Goal: Check status: Check status

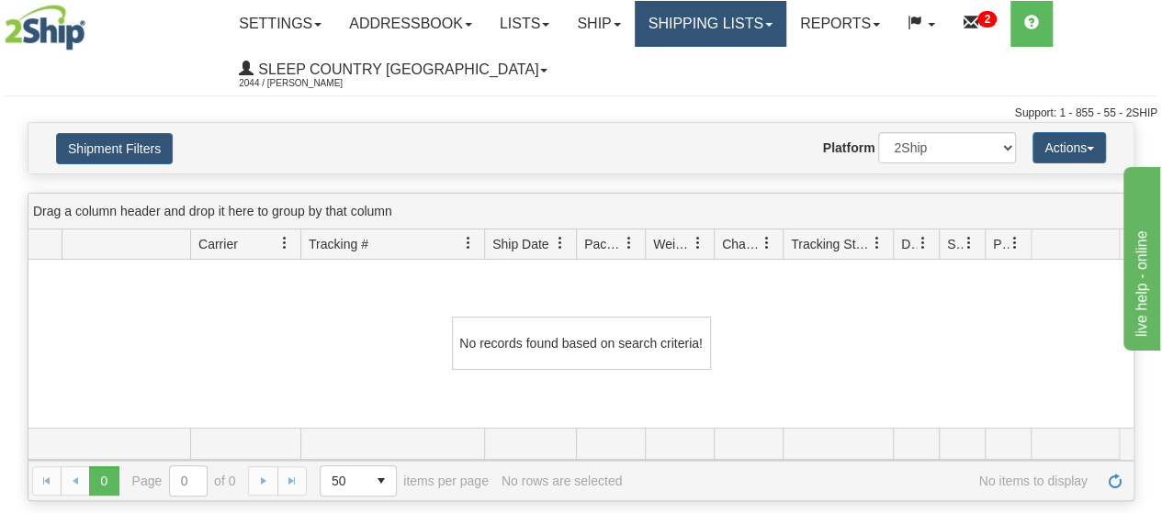
click at [735, 16] on link "Shipping lists" at bounding box center [711, 24] width 152 height 46
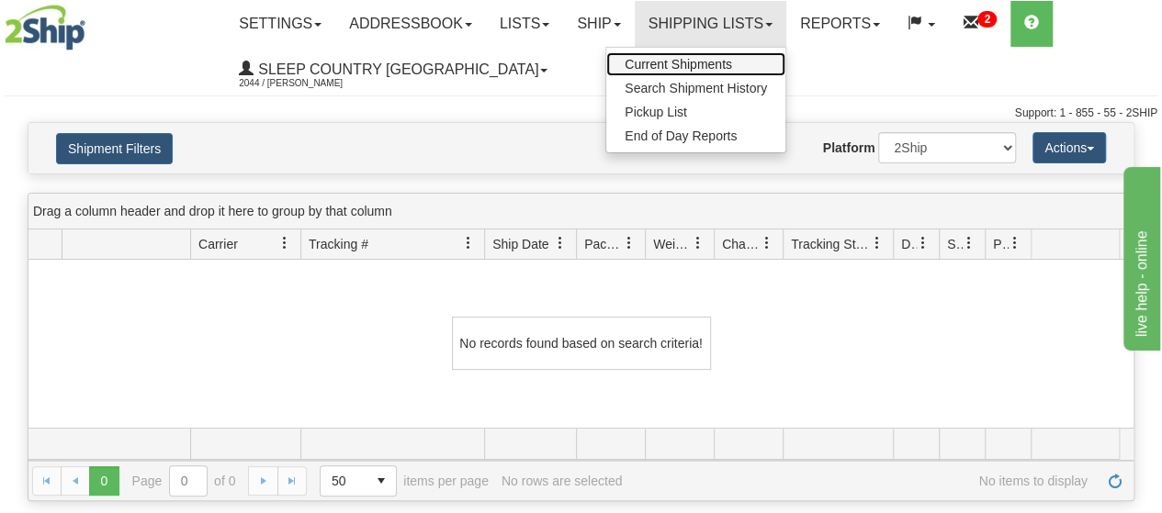
click at [724, 64] on span "Current Shipments" at bounding box center [678, 64] width 107 height 15
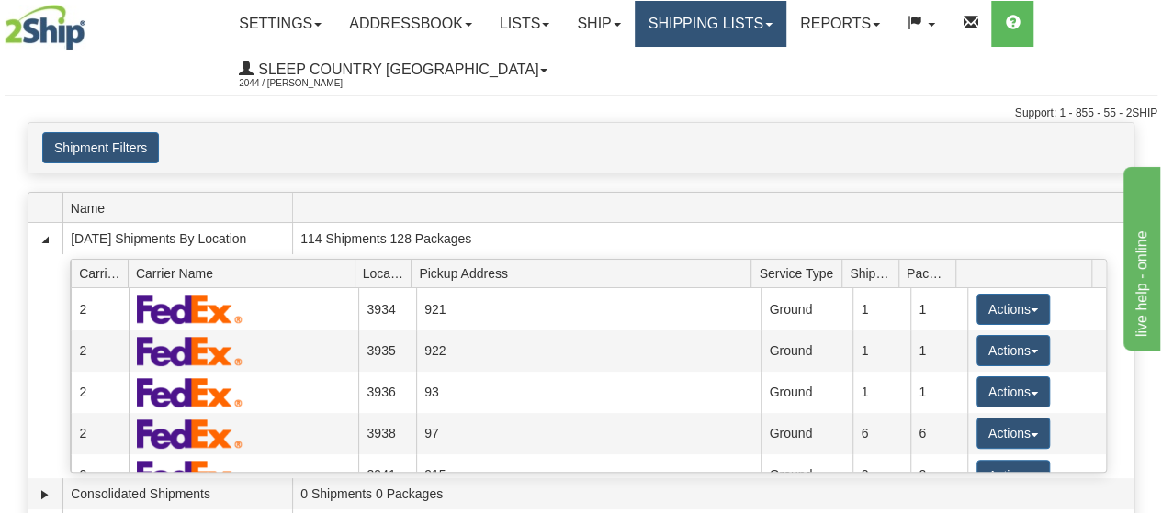
click at [762, 29] on link "Shipping lists" at bounding box center [711, 24] width 152 height 46
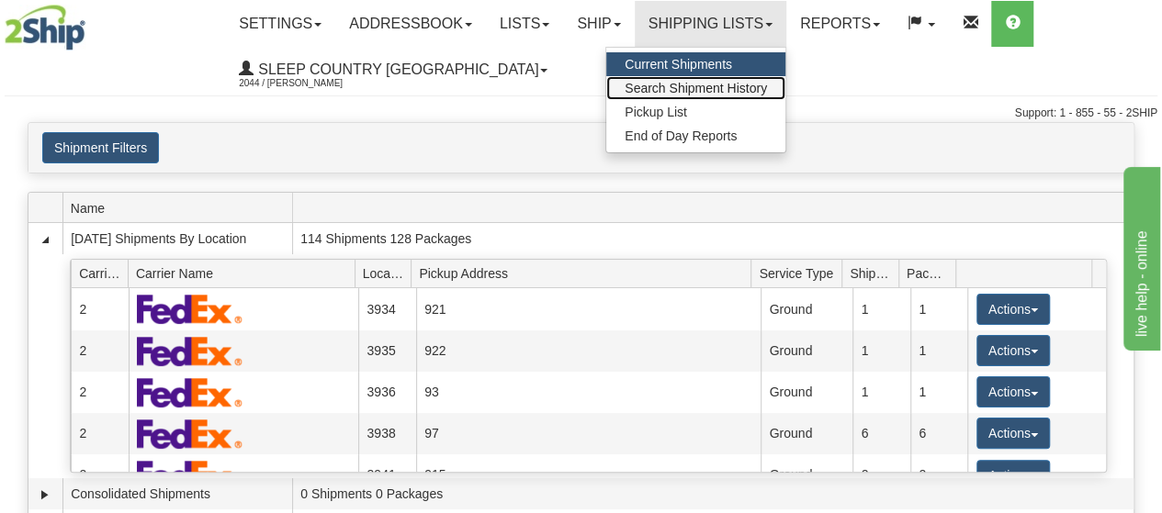
click at [704, 85] on span "Search Shipment History" at bounding box center [696, 88] width 142 height 15
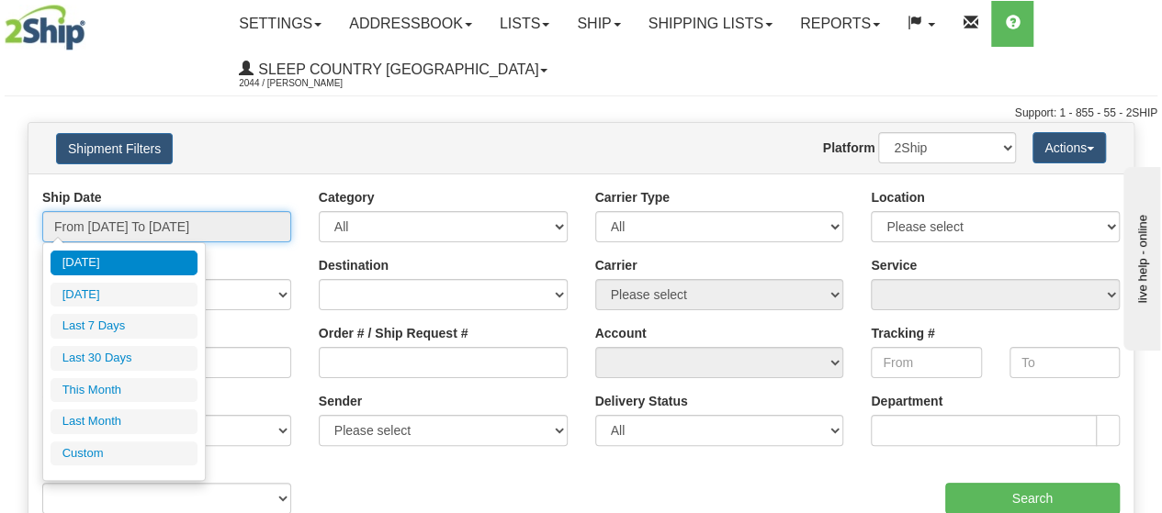
click at [133, 224] on input "From [DATE] To [DATE]" at bounding box center [166, 226] width 249 height 31
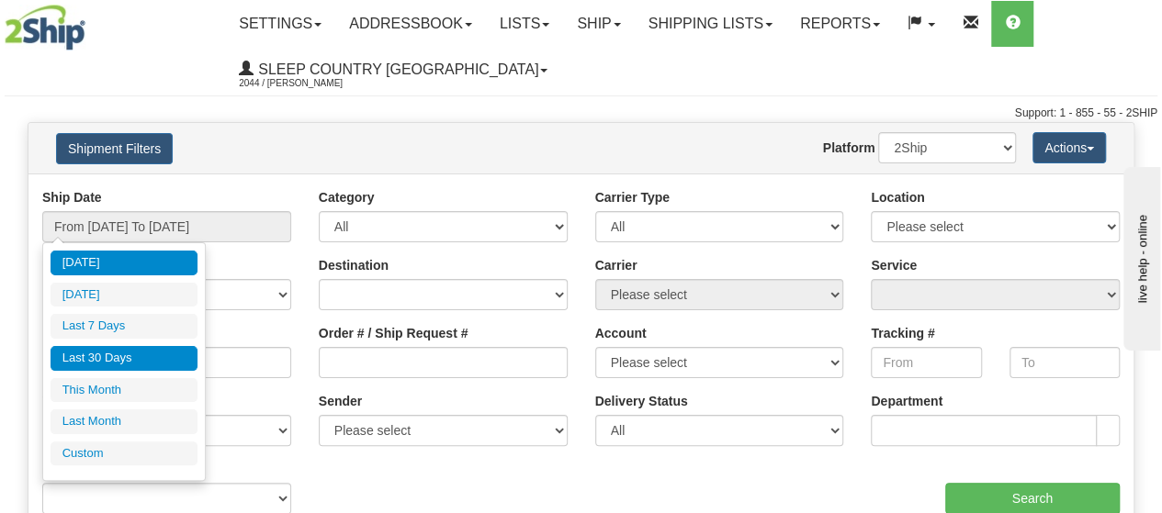
click at [117, 357] on li "Last 30 Days" at bounding box center [124, 358] width 147 height 25
type input "From [DATE] To [DATE]"
